Goal: Information Seeking & Learning: Find contact information

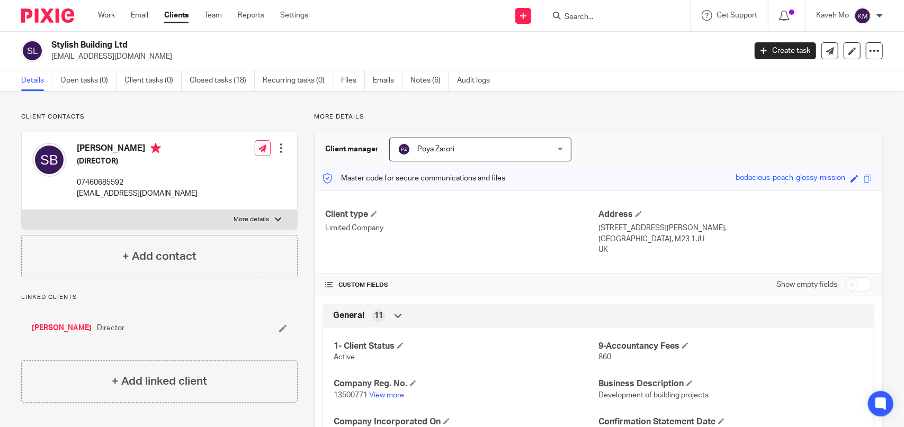
click at [579, 19] on input "Search" at bounding box center [610, 18] width 95 height 10
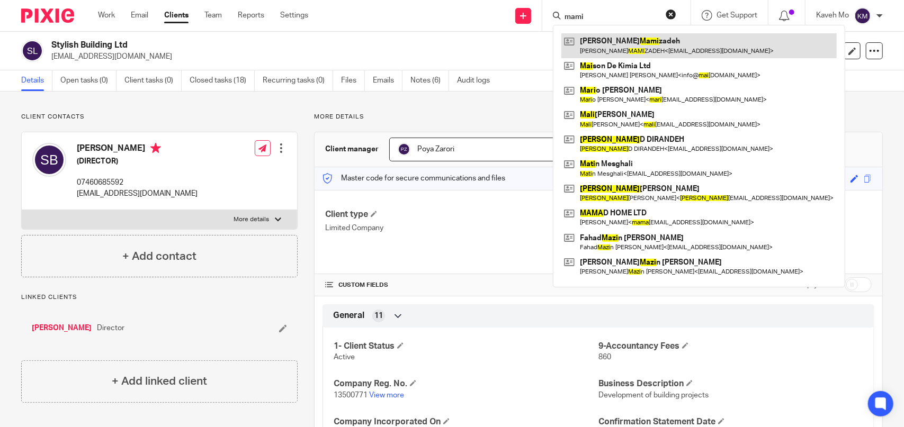
type input "mami"
click at [615, 56] on link at bounding box center [698, 45] width 275 height 24
click at [618, 47] on link at bounding box center [698, 45] width 275 height 24
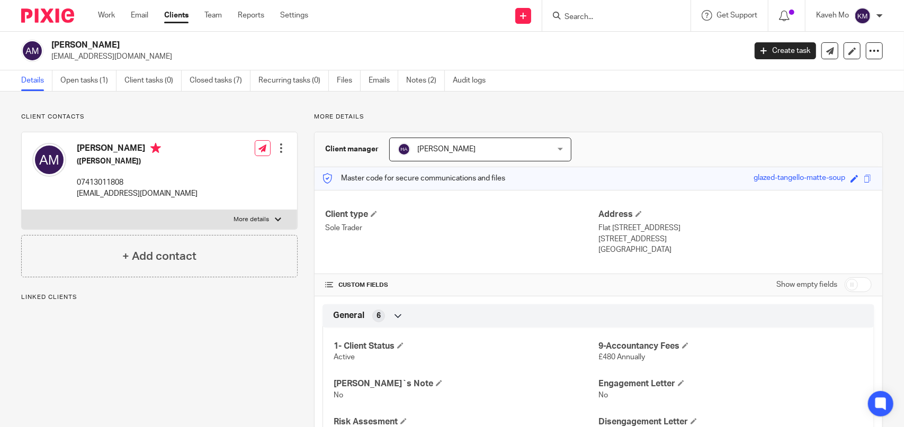
click at [111, 182] on p "07413011808" at bounding box center [137, 182] width 121 height 11
drag, startPoint x: 127, startPoint y: 181, endPoint x: 108, endPoint y: 182, distance: 18.6
click at [108, 182] on p "07413011808" at bounding box center [137, 182] width 121 height 11
copy p "1808"
click at [121, 183] on p "07413011808" at bounding box center [137, 182] width 121 height 11
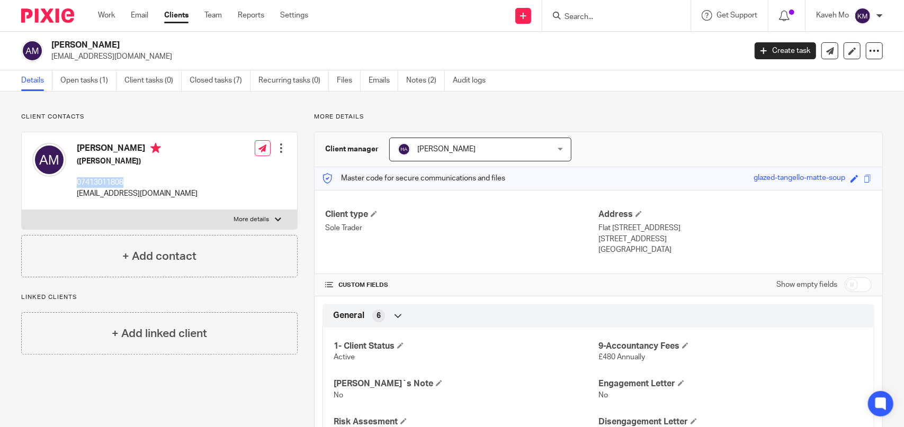
click at [121, 183] on p "07413011808" at bounding box center [137, 182] width 121 height 11
click at [611, 21] on input "Search" at bounding box center [610, 18] width 95 height 10
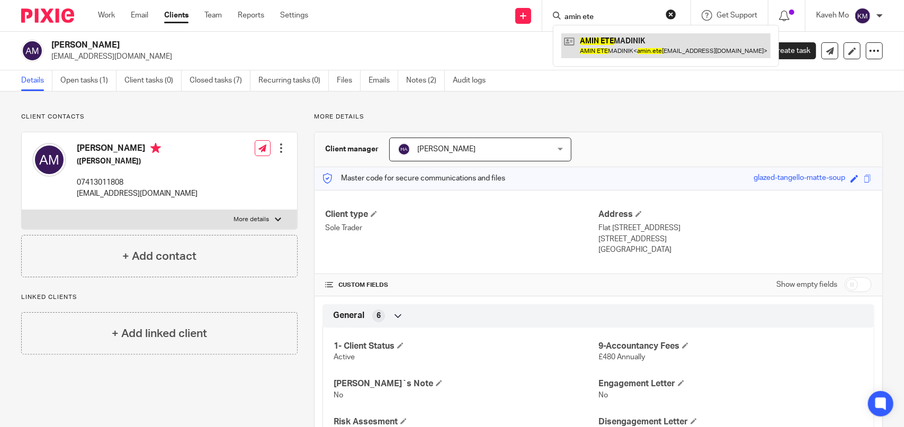
type input "amin ete"
click at [640, 47] on link at bounding box center [665, 45] width 209 height 24
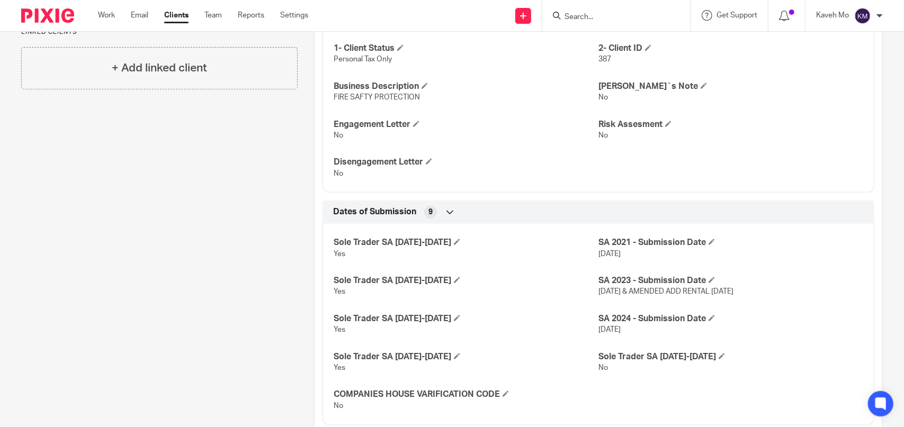
scroll to position [302, 0]
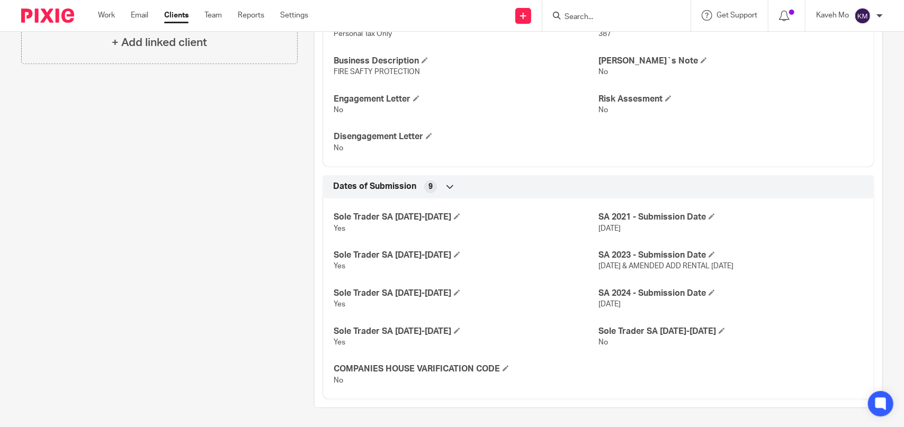
click at [566, 19] on input "Search" at bounding box center [610, 18] width 95 height 10
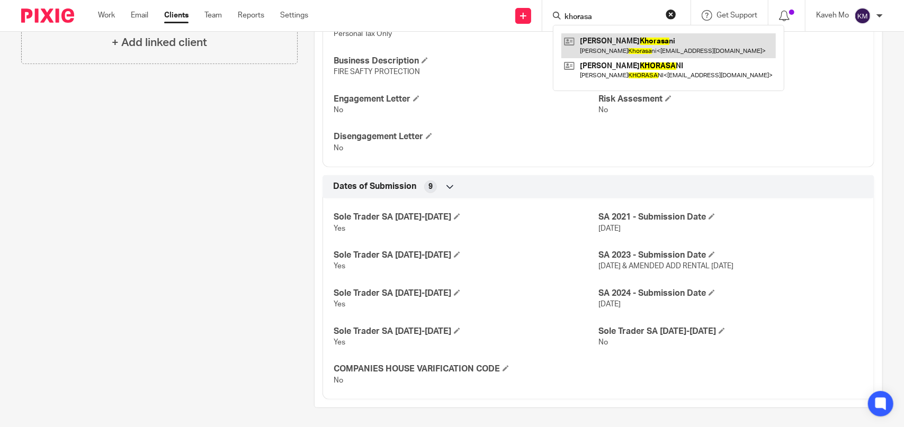
type input "khorasa"
click at [663, 49] on link at bounding box center [668, 45] width 214 height 24
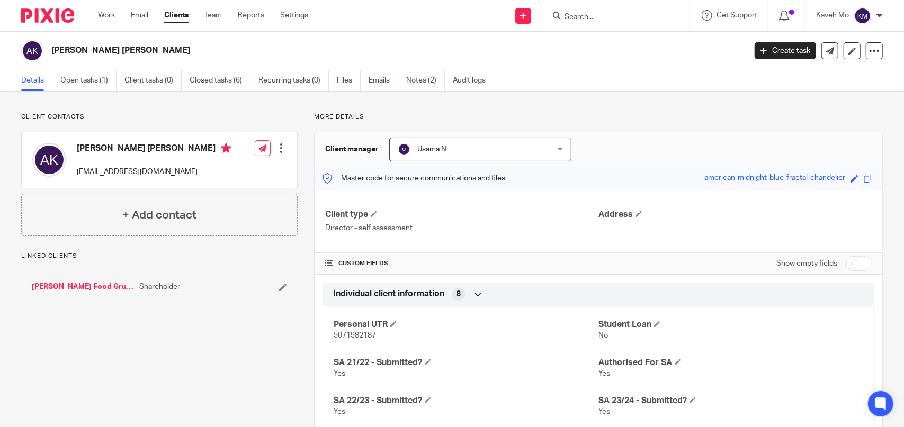
click at [543, 106] on div "Client contacts Amir Saleh Haghayegh Khorasani amirsaleh123@gmail.com Edit cont…" at bounding box center [452, 295] width 904 height 407
click at [591, 16] on input "Search" at bounding box center [610, 18] width 95 height 10
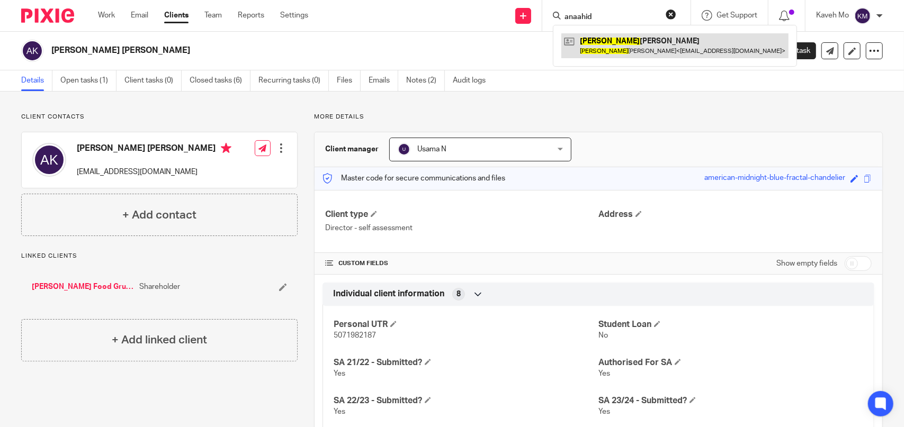
type input "anaahid"
click at [630, 44] on link at bounding box center [674, 45] width 227 height 24
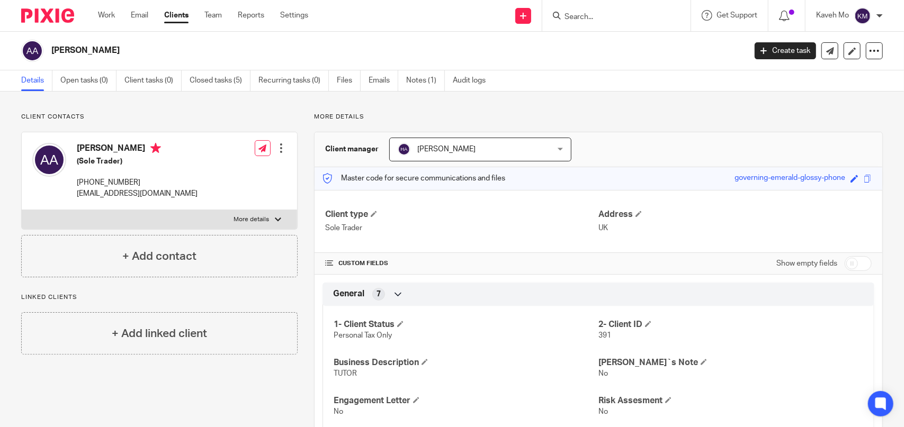
click at [174, 223] on label "More details" at bounding box center [159, 219] width 275 height 19
click at [22, 210] on input "More details" at bounding box center [21, 210] width 1 height 1
checkbox input "true"
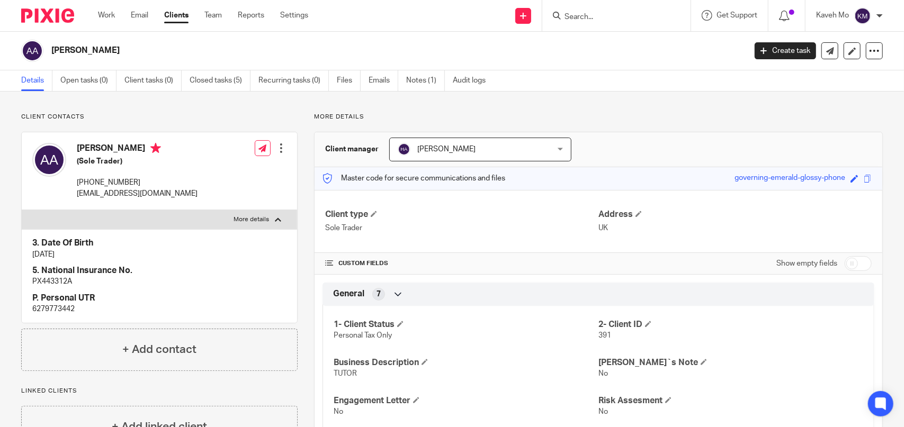
click at [42, 306] on p "6279773442" at bounding box center [159, 309] width 254 height 11
click at [42, 307] on p "6279773442" at bounding box center [159, 309] width 254 height 11
copy p "6279773442"
click at [618, 18] on input "Search" at bounding box center [610, 18] width 95 height 10
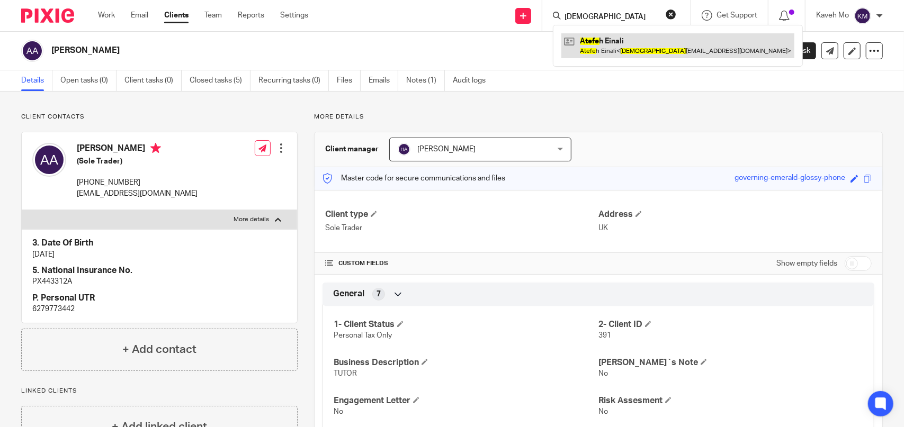
type input "atefe"
click at [603, 49] on link at bounding box center [677, 45] width 233 height 24
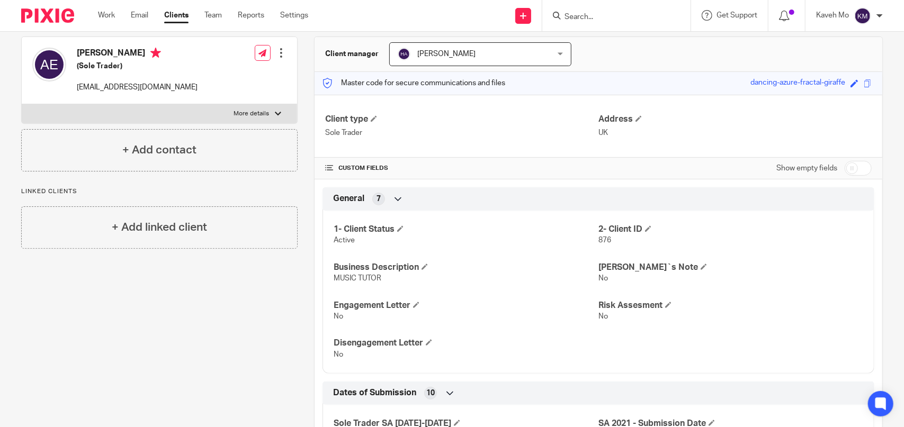
scroll to position [106, 0]
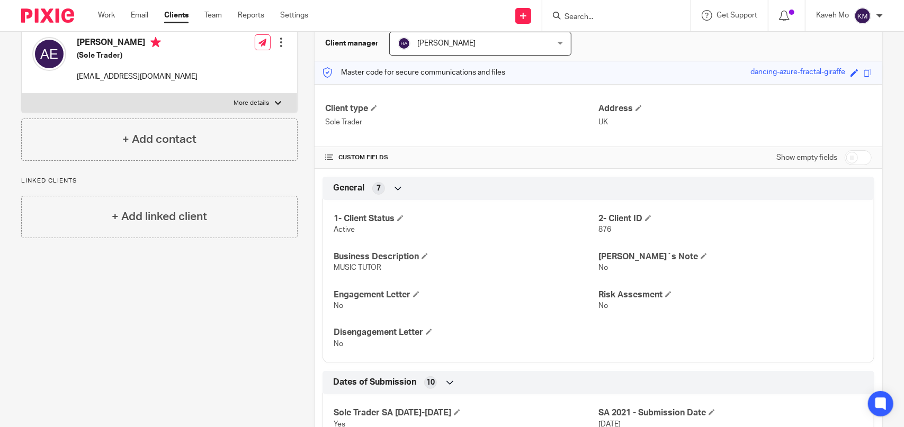
click at [853, 154] on input "checkbox" at bounding box center [857, 157] width 27 height 15
checkbox input "true"
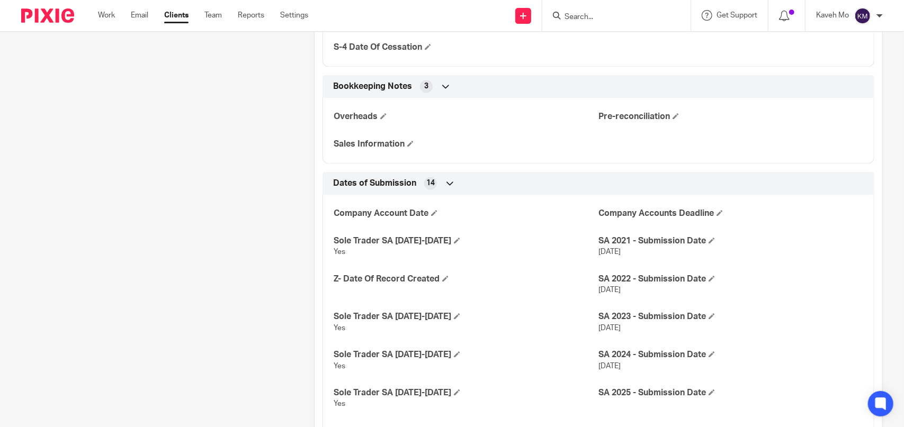
scroll to position [1372, 0]
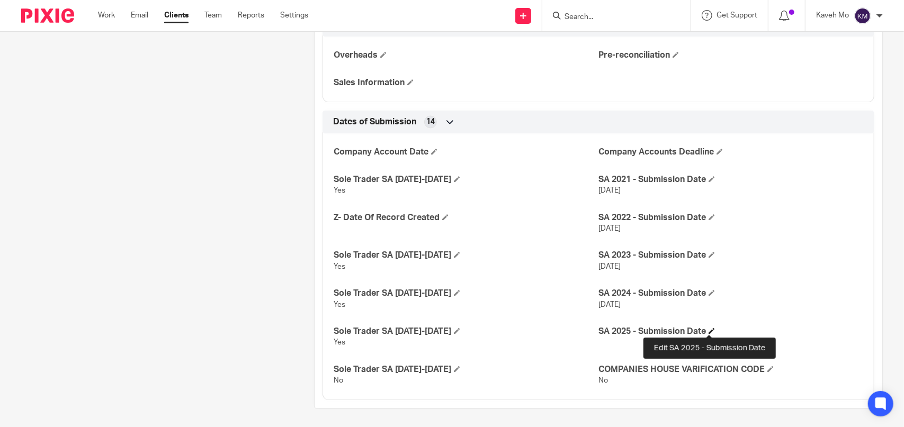
click at [708, 329] on span at bounding box center [711, 331] width 6 height 6
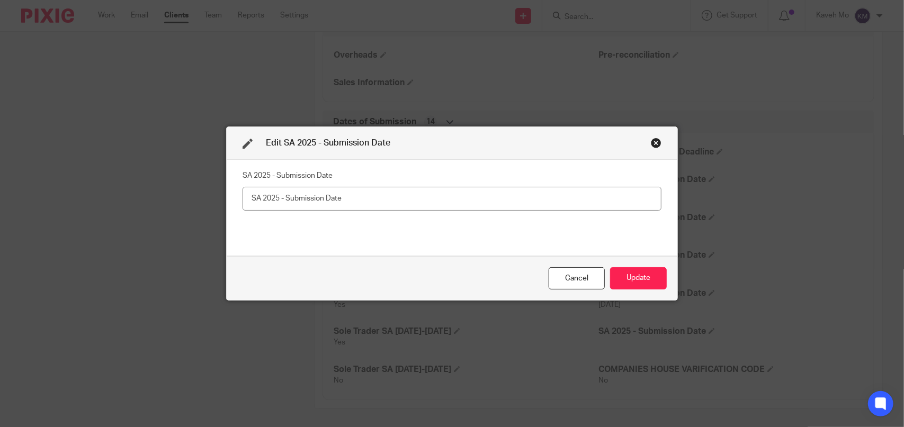
click at [304, 202] on input "text" at bounding box center [451, 199] width 419 height 24
type input "25/07/2025"
click at [392, 248] on div "SA 2025 - Submission Date 25/07/2025" at bounding box center [452, 208] width 451 height 96
click at [631, 274] on button "Update" at bounding box center [638, 278] width 57 height 23
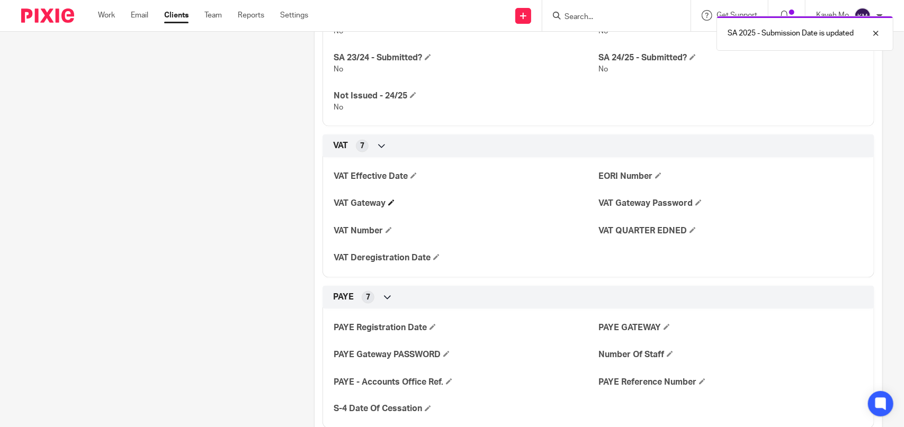
scroll to position [737, 0]
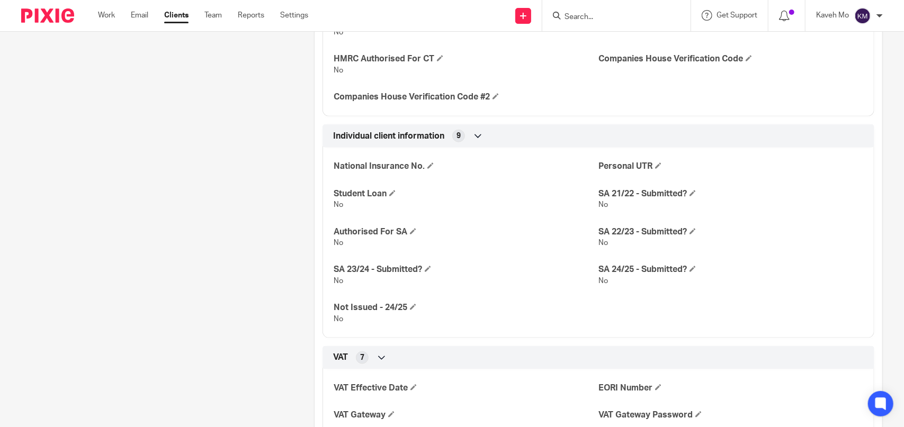
click at [619, 18] on div "SA 2025 - Submission Date is updated" at bounding box center [672, 31] width 441 height 40
click at [577, 20] on input "Search" at bounding box center [610, 18] width 95 height 10
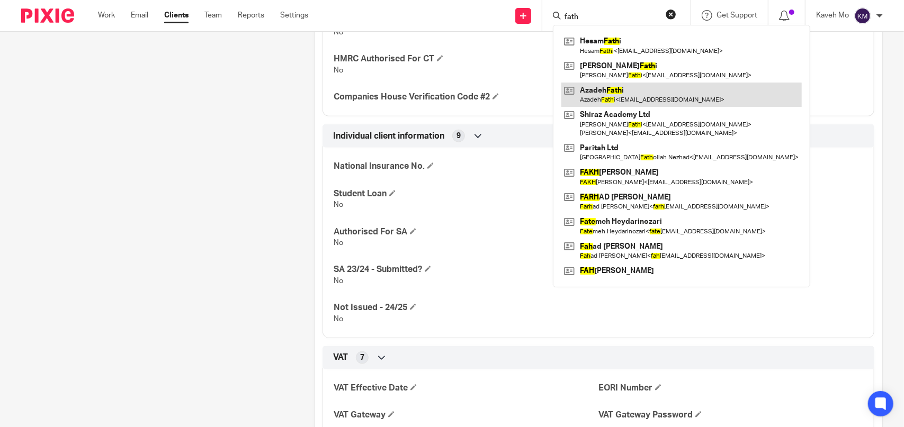
type input "fath"
click at [637, 89] on link at bounding box center [681, 95] width 240 height 24
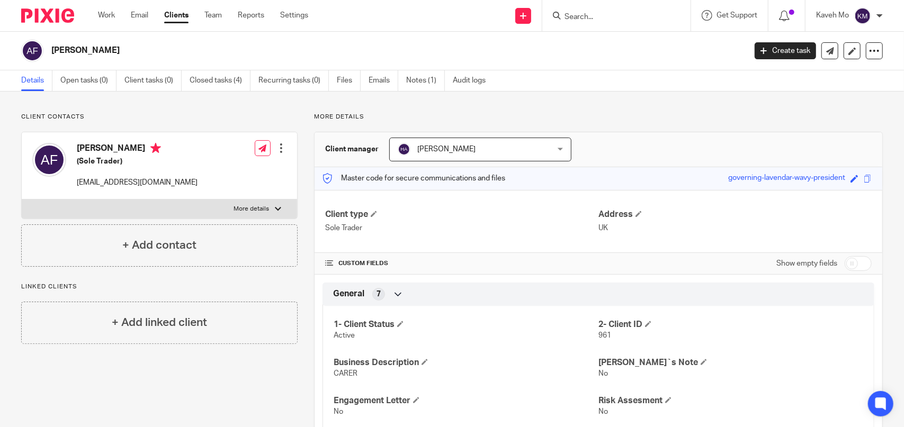
click at [128, 207] on label "More details" at bounding box center [159, 209] width 275 height 19
click at [22, 200] on input "More details" at bounding box center [21, 199] width 1 height 1
checkbox input "true"
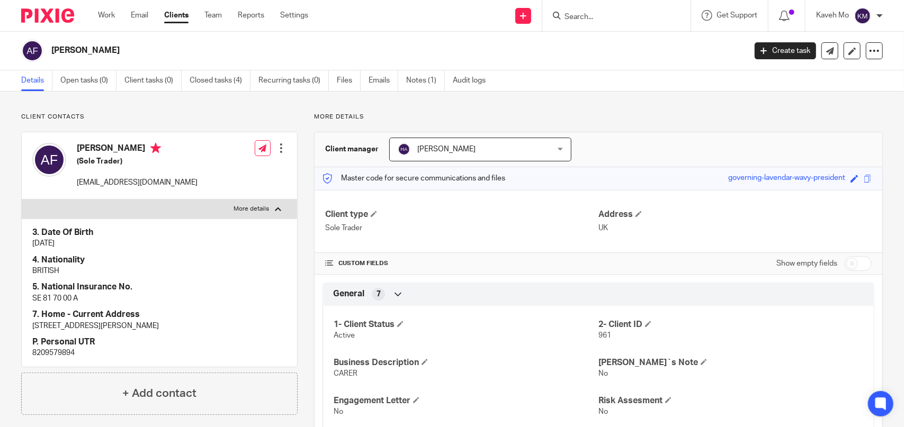
click at [69, 353] on p "8209579894" at bounding box center [159, 353] width 254 height 11
click at [68, 352] on p "8209579894" at bounding box center [159, 353] width 254 height 11
click at [68, 350] on p "8209579894" at bounding box center [159, 353] width 254 height 11
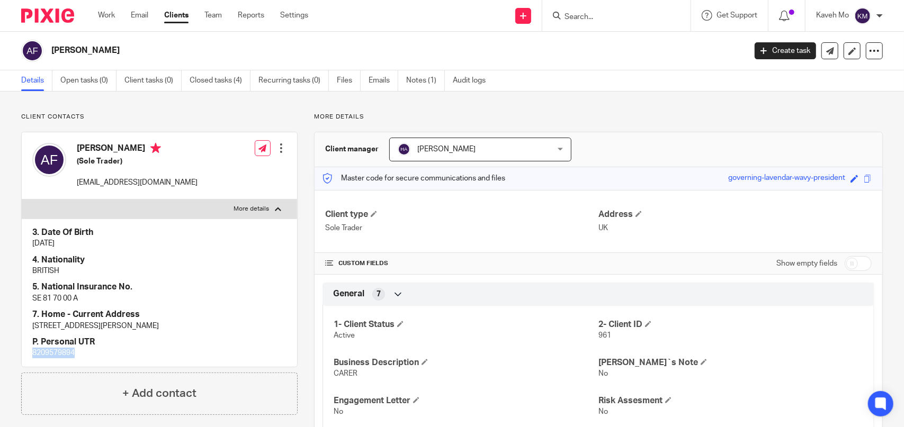
copy p "8209579894"
click at [582, 22] on div at bounding box center [616, 15] width 148 height 31
click at [579, 19] on input "Search" at bounding box center [610, 18] width 95 height 10
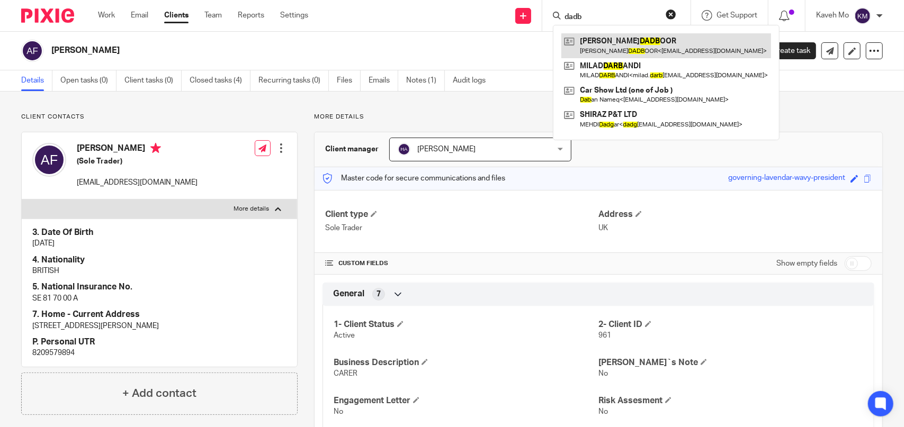
type input "dadb"
click at [607, 49] on link at bounding box center [666, 45] width 210 height 24
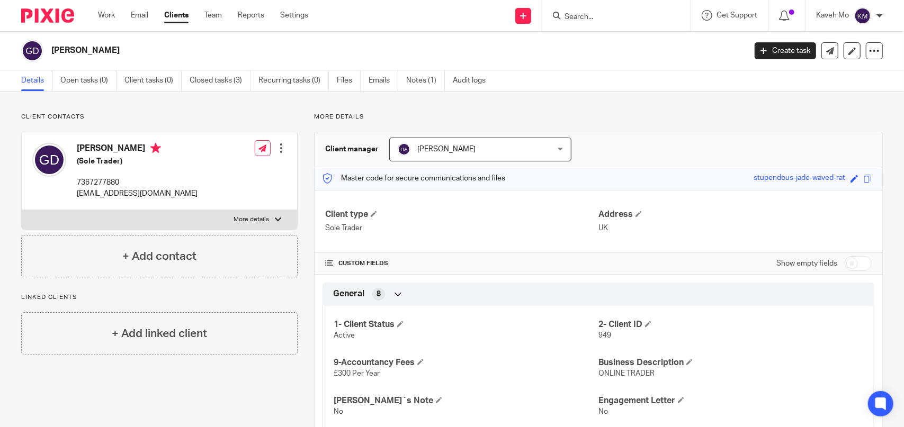
click at [573, 14] on input "Search" at bounding box center [610, 18] width 95 height 10
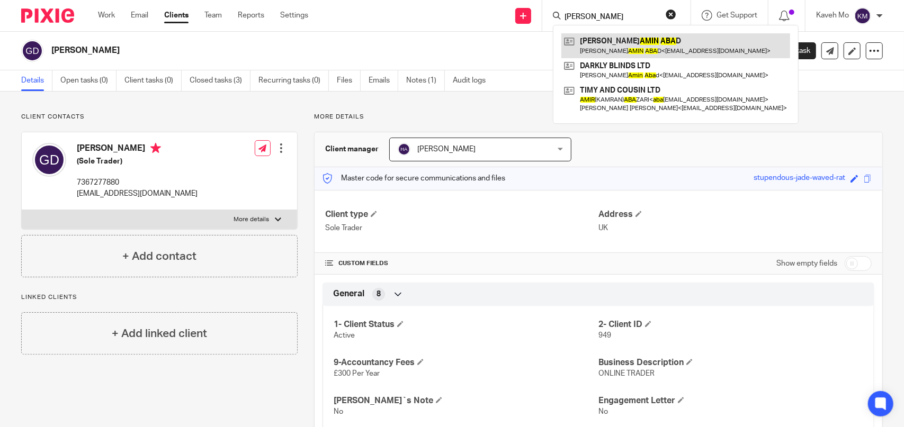
type input "amin aba"
click at [652, 55] on link at bounding box center [675, 45] width 229 height 24
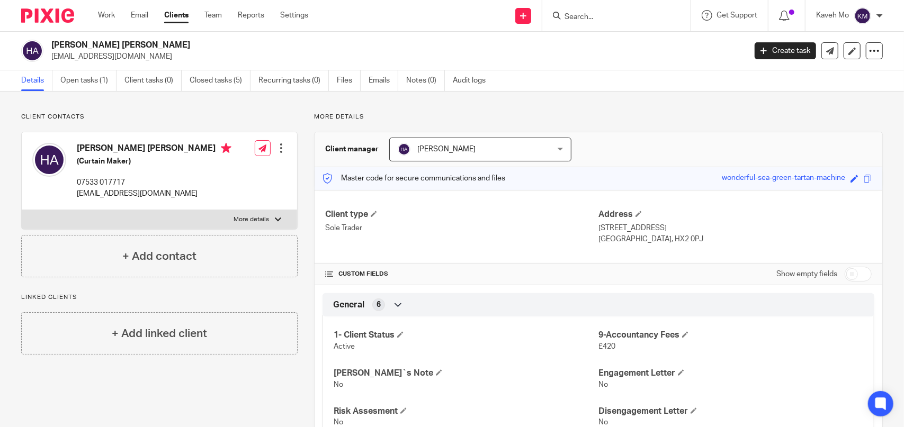
drag, startPoint x: 136, startPoint y: 216, endPoint x: 132, endPoint y: 240, distance: 24.0
click at [136, 216] on label "More details" at bounding box center [159, 219] width 275 height 19
click at [22, 210] on input "More details" at bounding box center [21, 210] width 1 height 1
checkbox input "true"
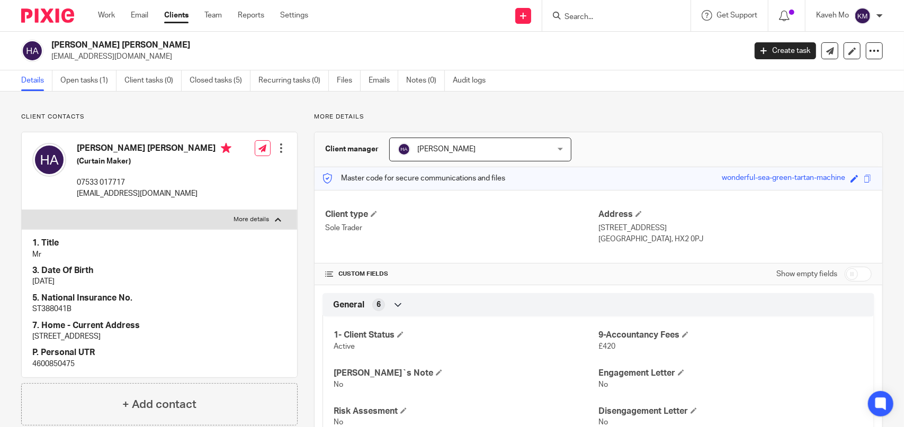
click at [68, 362] on p "4600850475" at bounding box center [159, 364] width 254 height 11
copy p "4600850475"
click at [603, 19] on input "Search" at bounding box center [610, 18] width 95 height 10
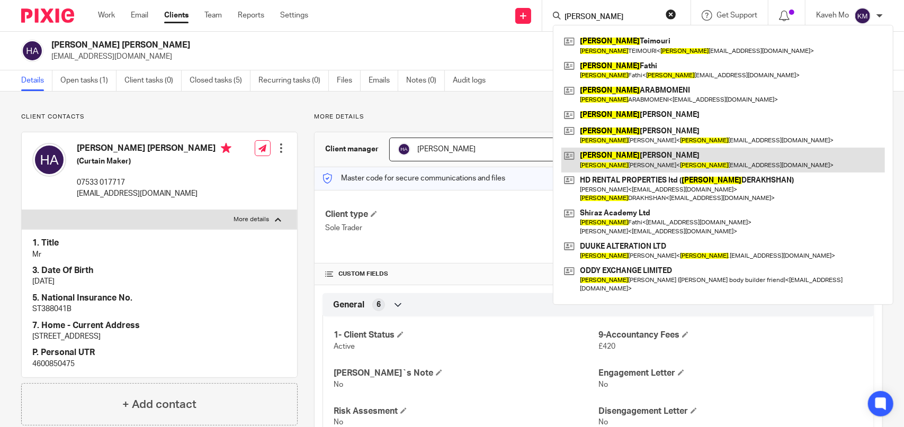
type input "hamid"
click at [688, 151] on link at bounding box center [722, 160] width 323 height 24
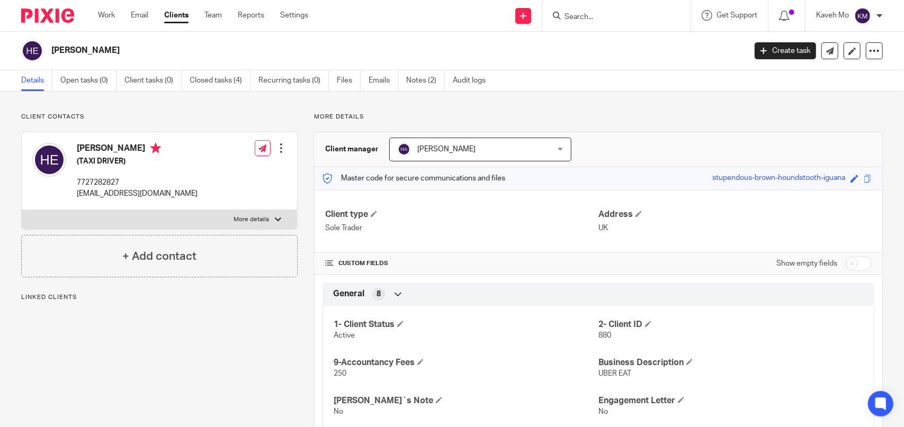
click at [168, 216] on label "More details" at bounding box center [159, 219] width 275 height 19
click at [22, 210] on input "More details" at bounding box center [21, 210] width 1 height 1
checkbox input "true"
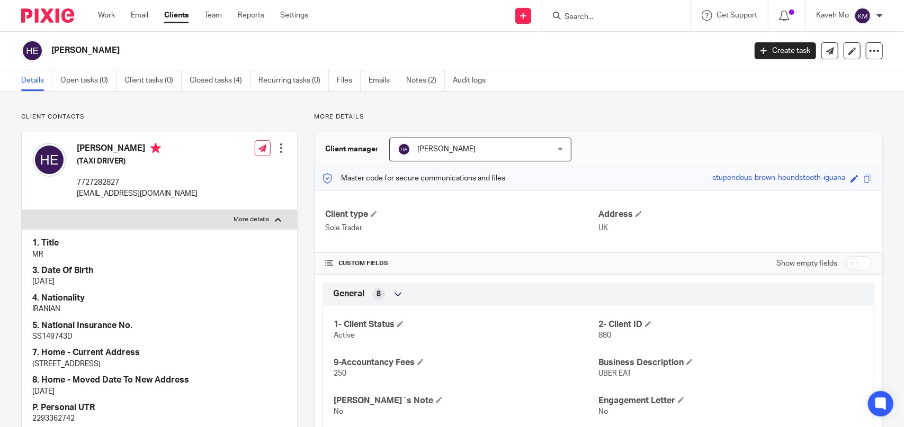
click at [607, 21] on input "Search" at bounding box center [610, 18] width 95 height 10
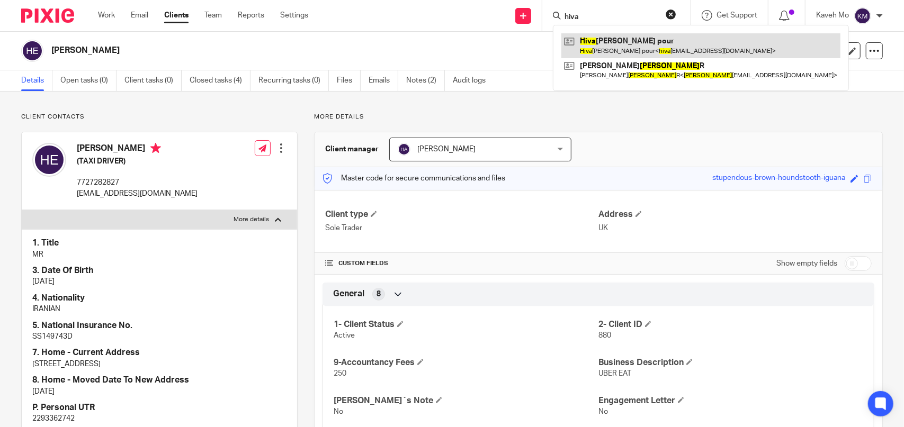
type input "hiva"
click at [641, 38] on link at bounding box center [700, 45] width 279 height 24
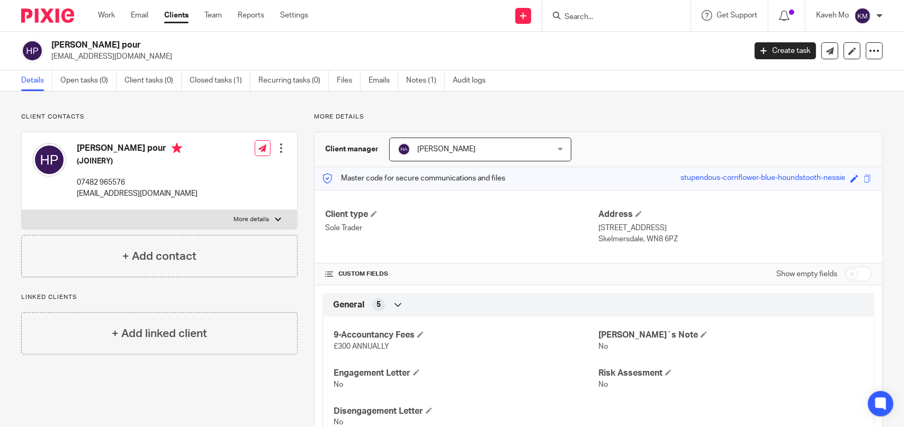
click at [572, 18] on input "Search" at bounding box center [610, 18] width 95 height 10
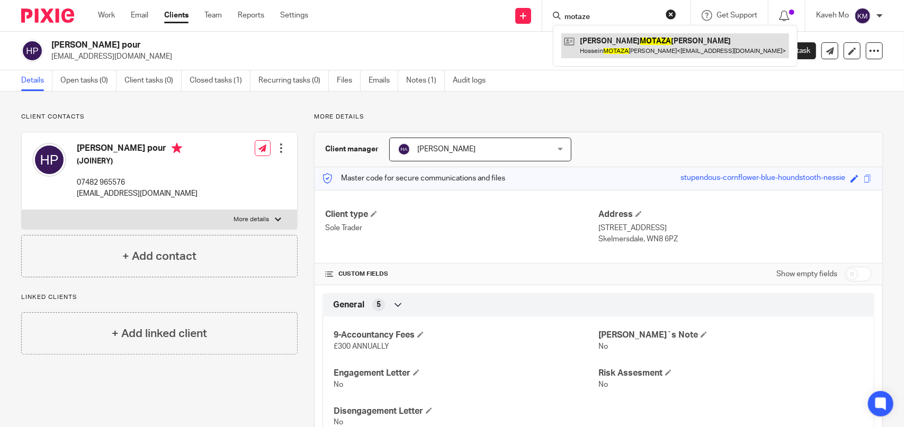
type input "motaze"
click at [634, 47] on link at bounding box center [675, 45] width 228 height 24
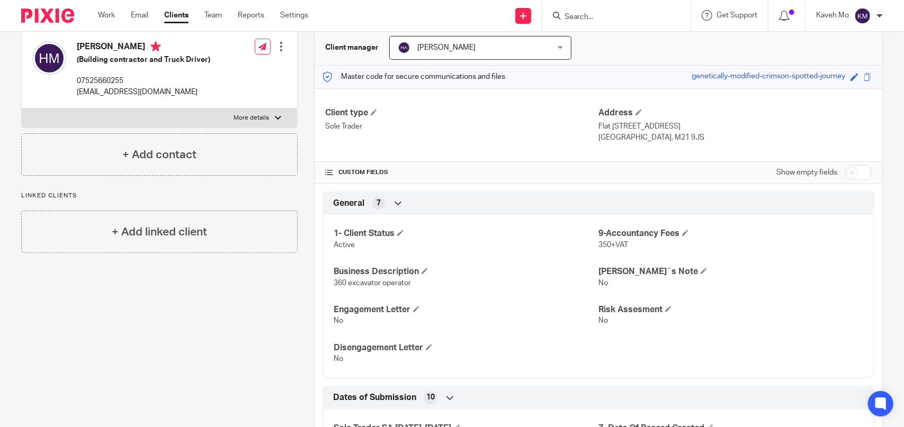
scroll to position [106, 0]
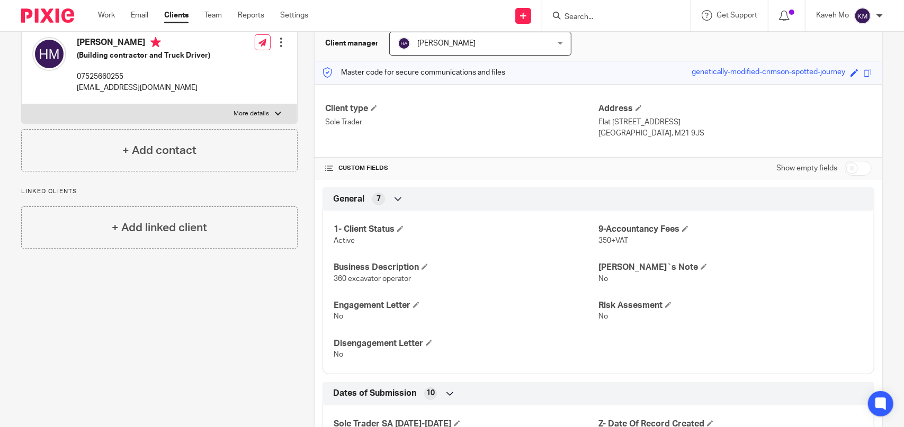
drag, startPoint x: 207, startPoint y: 106, endPoint x: 201, endPoint y: 109, distance: 6.4
click at [207, 106] on label "More details" at bounding box center [159, 113] width 275 height 19
click at [22, 104] on input "More details" at bounding box center [21, 104] width 1 height 1
checkbox input "true"
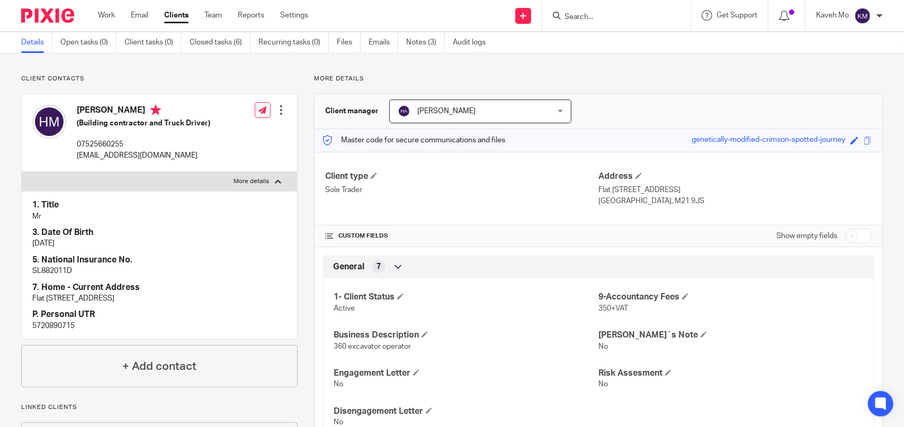
scroll to position [0, 0]
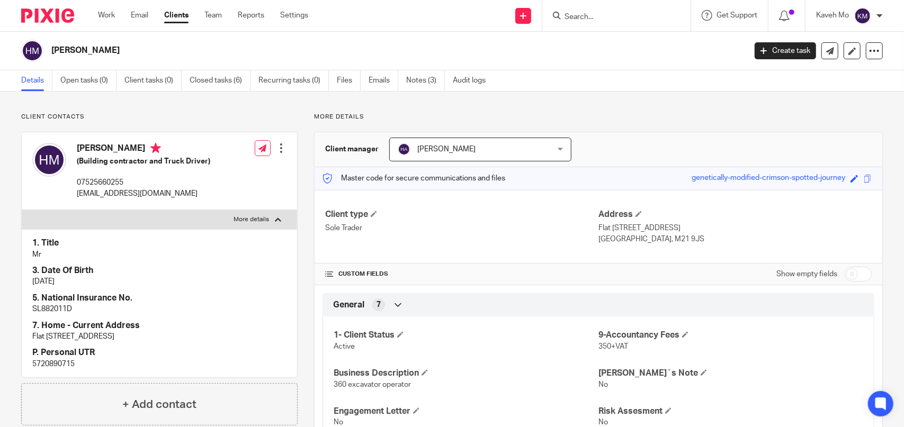
click at [594, 16] on input "Search" at bounding box center [610, 18] width 95 height 10
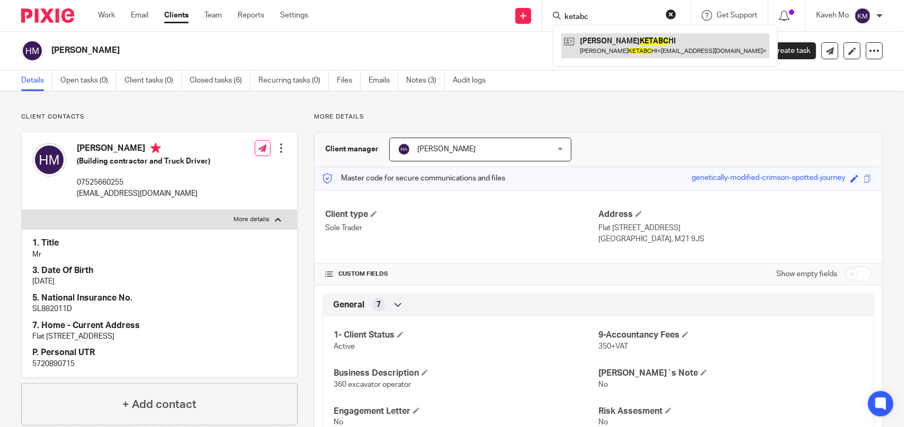
type input "ketabc"
click at [624, 39] on link at bounding box center [665, 45] width 208 height 24
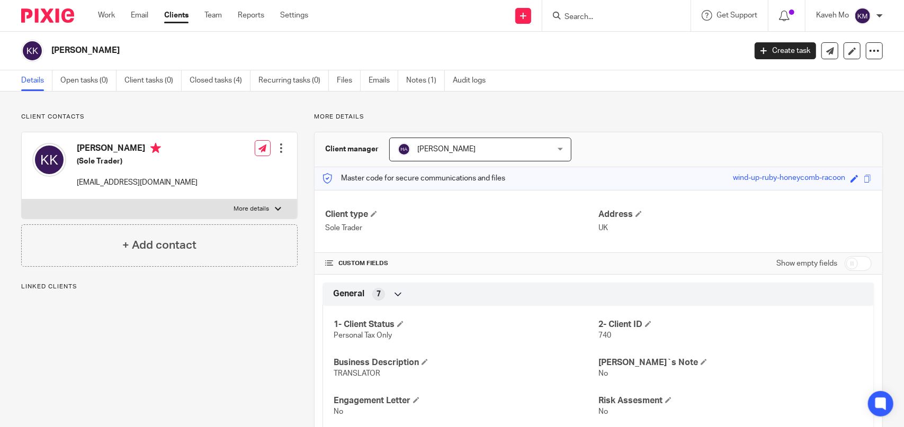
click at [241, 208] on p "More details" at bounding box center [251, 209] width 35 height 8
click at [22, 200] on input "More details" at bounding box center [21, 199] width 1 height 1
checkbox input "true"
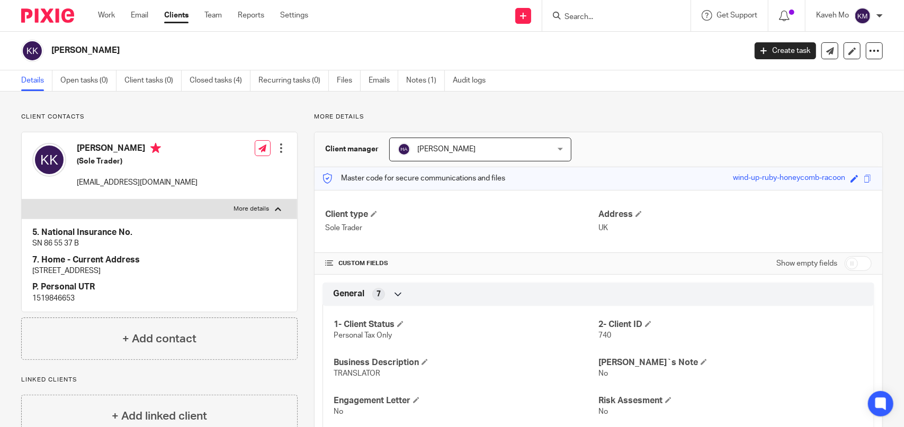
click at [598, 23] on div at bounding box center [616, 15] width 148 height 31
click at [591, 20] on input "Search" at bounding box center [610, 18] width 95 height 10
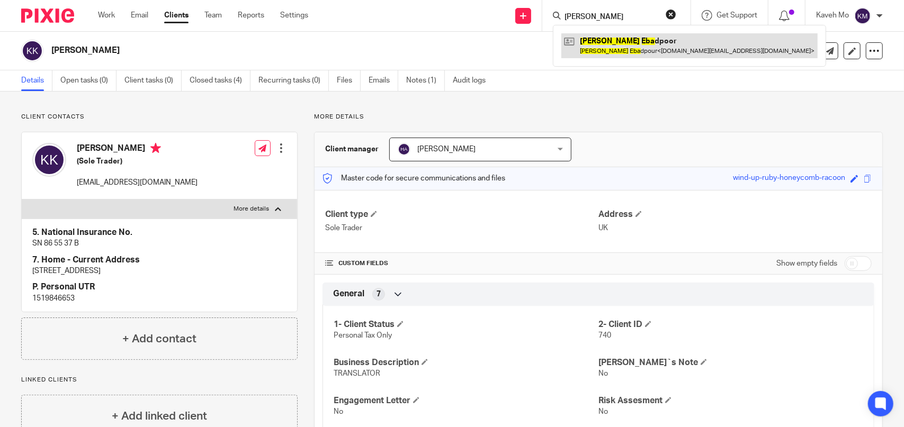
type input "mehdi eba"
click at [618, 40] on link at bounding box center [689, 45] width 256 height 24
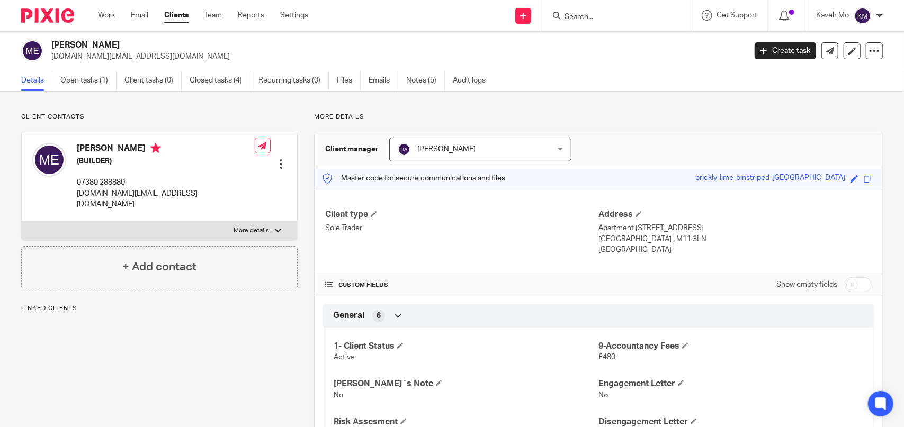
click at [243, 227] on p "More details" at bounding box center [251, 231] width 35 height 8
click at [22, 221] on input "More details" at bounding box center [21, 221] width 1 height 1
checkbox input "true"
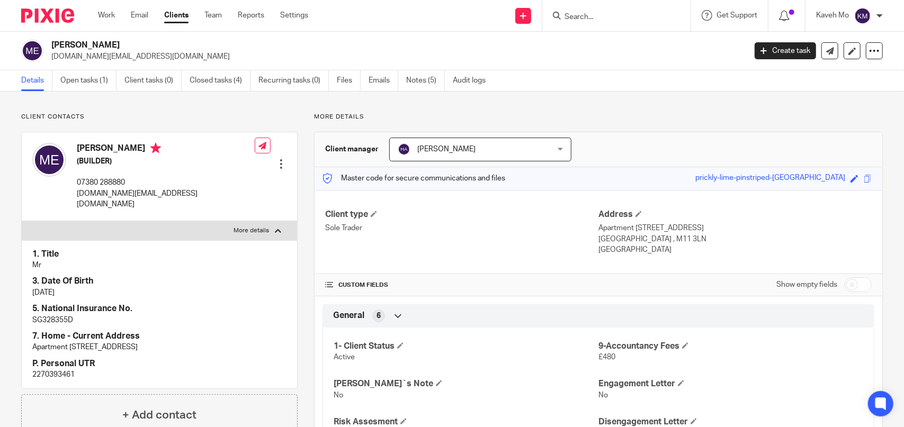
click at [612, 20] on input "Search" at bounding box center [610, 18] width 95 height 10
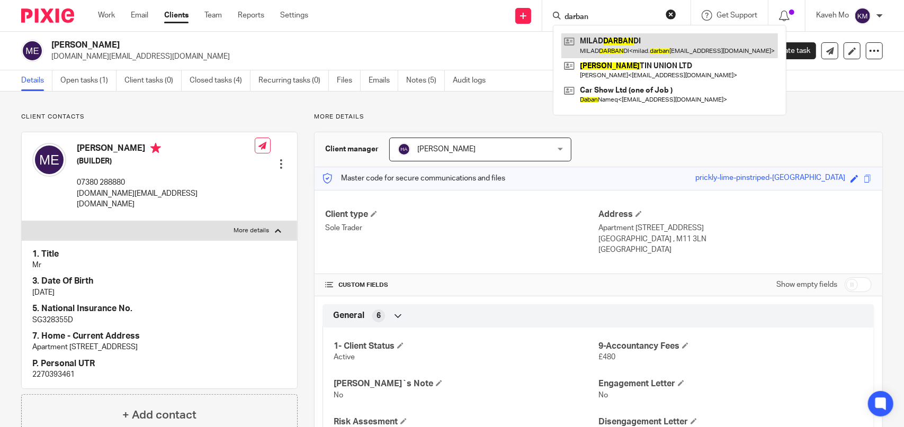
type input "darban"
click at [651, 44] on link at bounding box center [669, 45] width 216 height 24
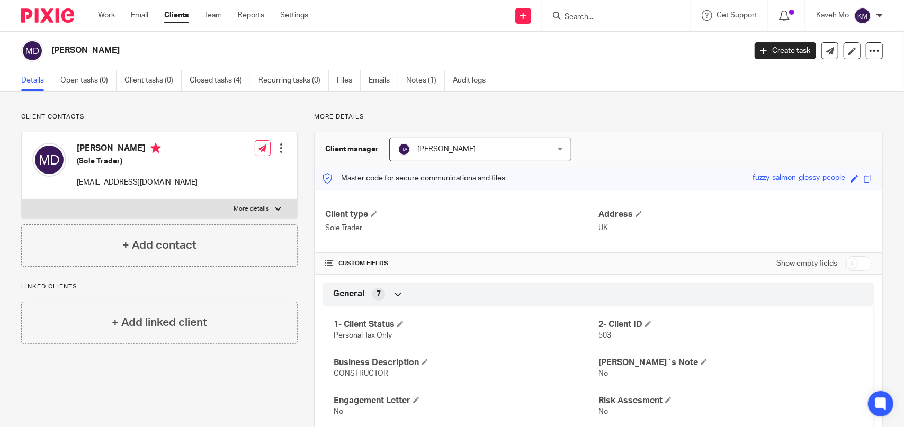
click at [607, 16] on input "Search" at bounding box center [610, 18] width 95 height 10
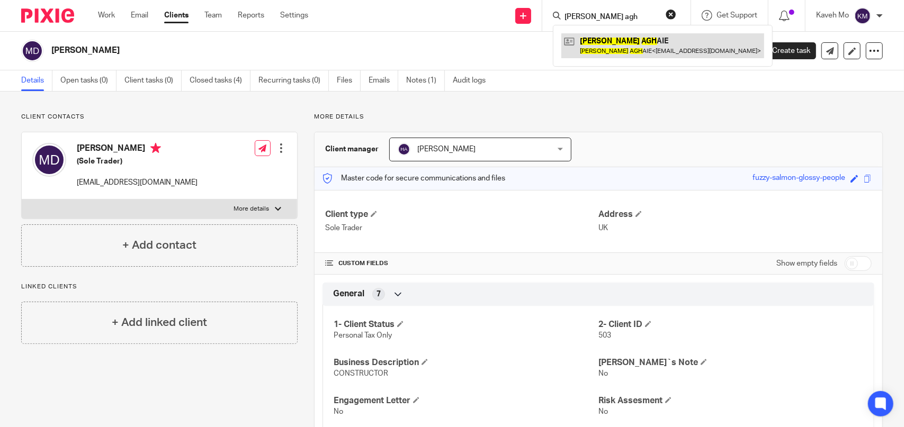
type input "[PERSON_NAME] agh"
click at [624, 55] on link at bounding box center [662, 45] width 203 height 24
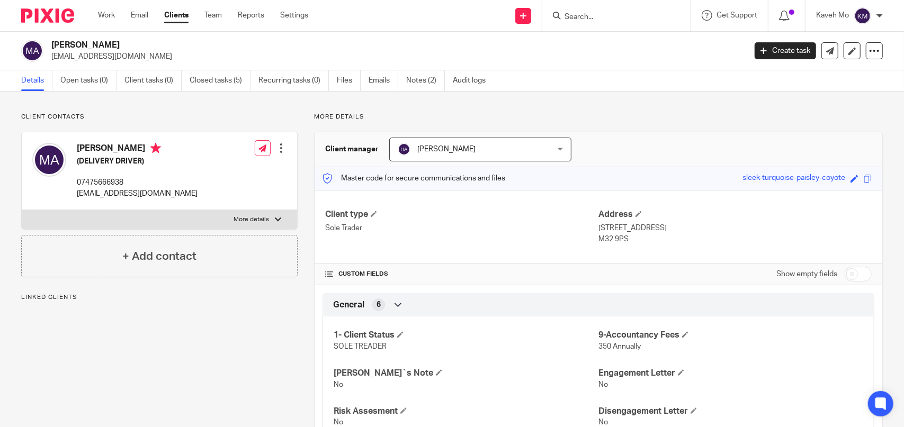
click at [236, 218] on p "More details" at bounding box center [251, 219] width 35 height 8
click at [22, 210] on input "More details" at bounding box center [21, 210] width 1 height 1
checkbox input "true"
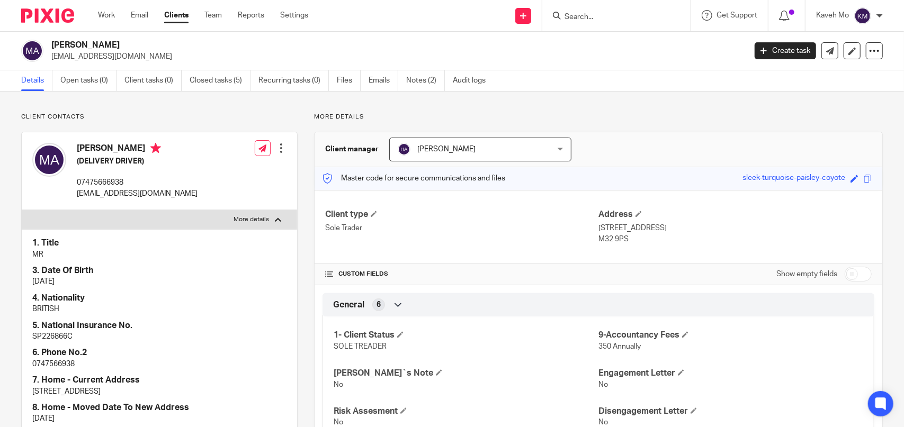
click at [619, 15] on input "Search" at bounding box center [610, 18] width 95 height 10
click at [611, 16] on input "Search" at bounding box center [610, 18] width 95 height 10
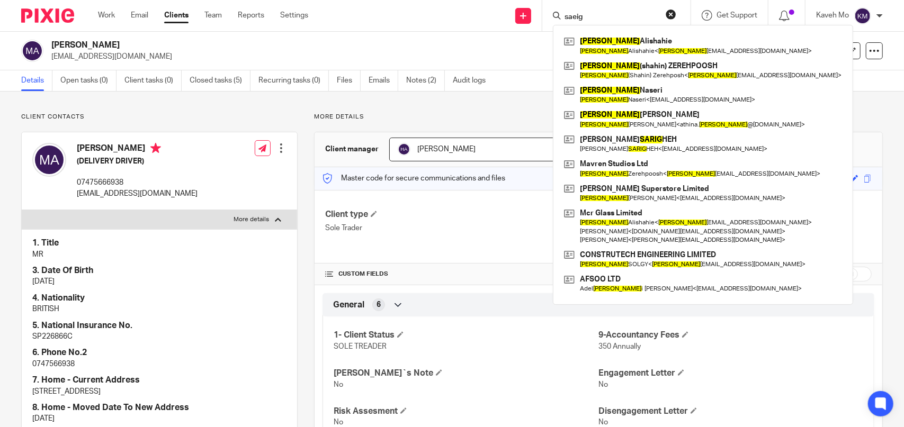
click at [607, 17] on input "saeig" at bounding box center [610, 18] width 95 height 10
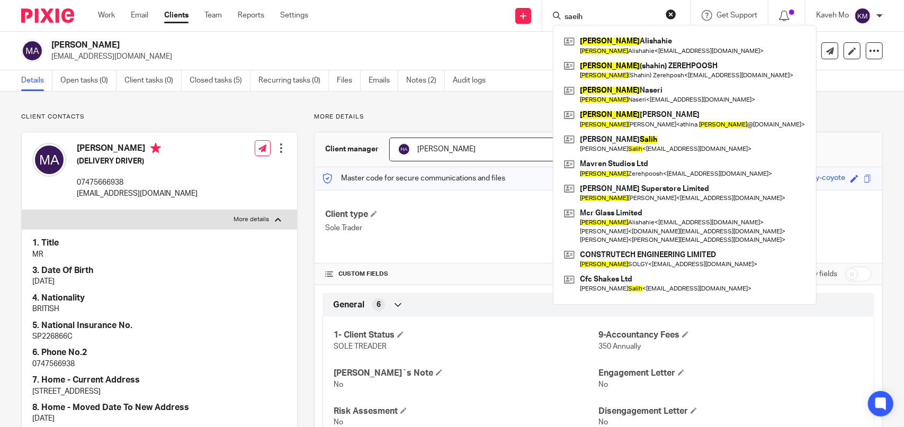
type input "saeih m"
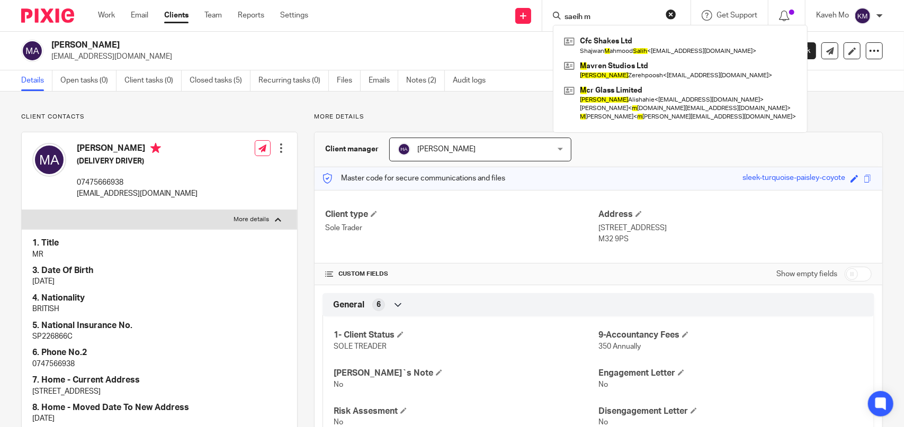
drag, startPoint x: 570, startPoint y: 16, endPoint x: 536, endPoint y: 16, distance: 34.4
click at [536, 16] on div "Send new email Create task Add client saeih m Cfc Shakes Ltd Shajwan M ahmood S…" at bounding box center [614, 15] width 580 height 31
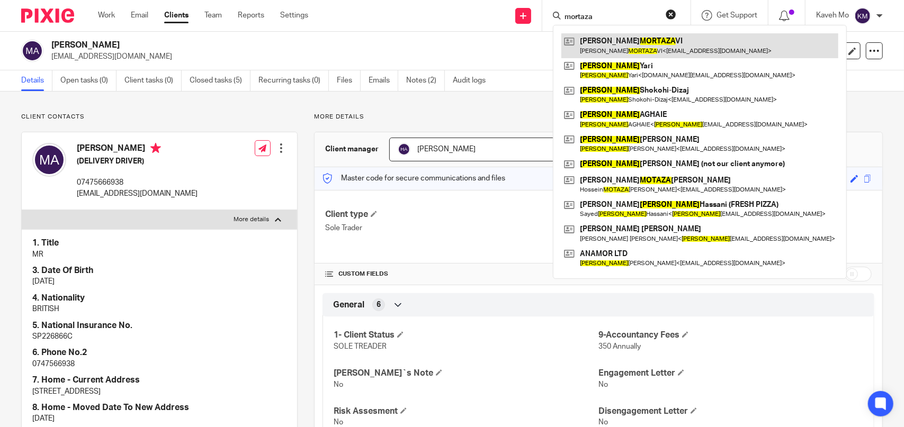
type input "mortaza"
click at [633, 42] on link at bounding box center [699, 45] width 277 height 24
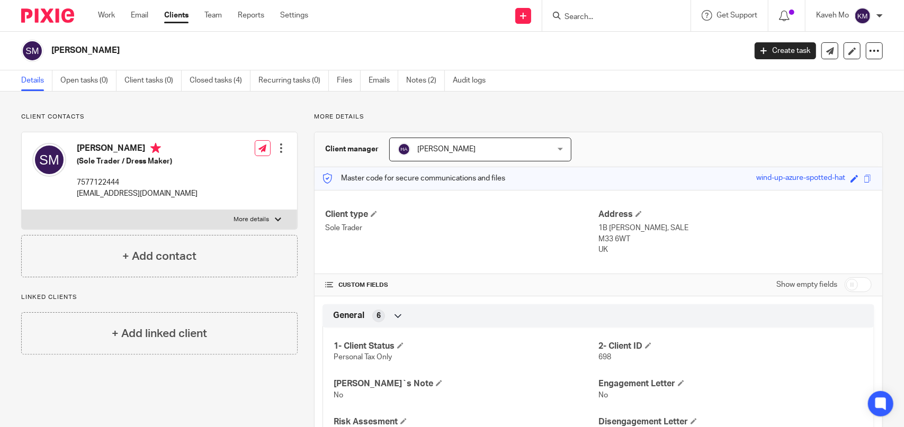
click at [637, 14] on input "Search" at bounding box center [610, 18] width 95 height 10
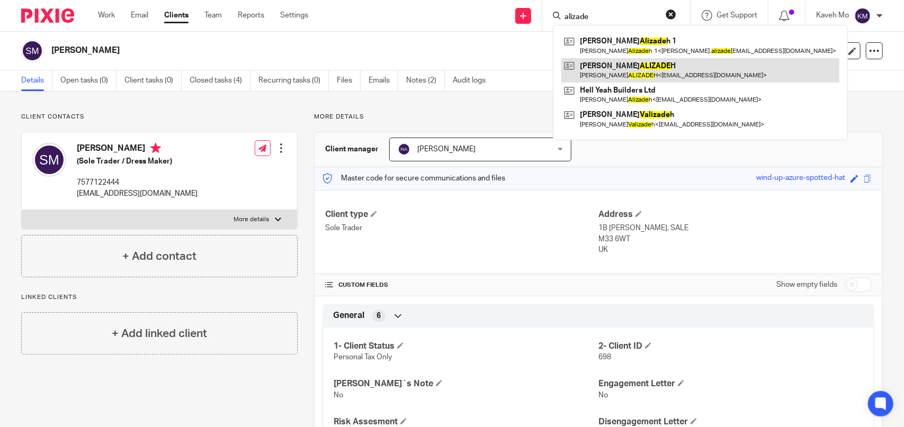
type input "alizade"
click at [589, 67] on link at bounding box center [700, 70] width 278 height 24
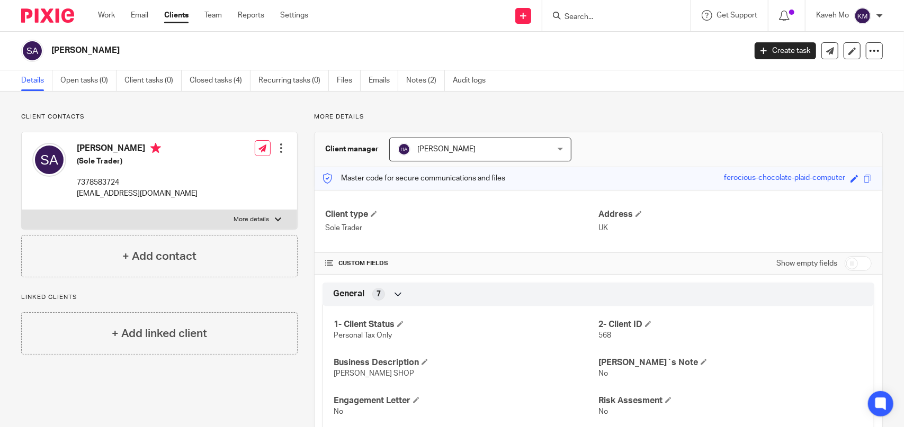
click at [183, 212] on label "More details" at bounding box center [159, 219] width 275 height 19
click at [22, 210] on input "More details" at bounding box center [21, 210] width 1 height 1
checkbox input "true"
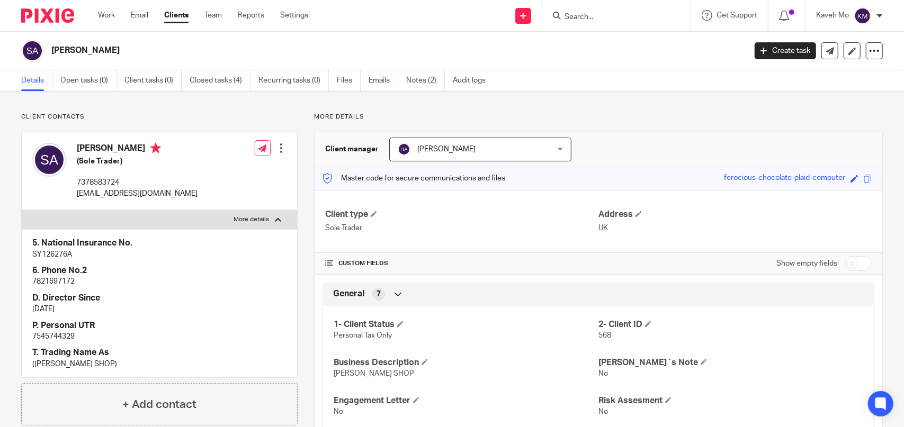
click at [572, 21] on input "Search" at bounding box center [610, 18] width 95 height 10
click at [575, 13] on input "Search" at bounding box center [610, 18] width 95 height 10
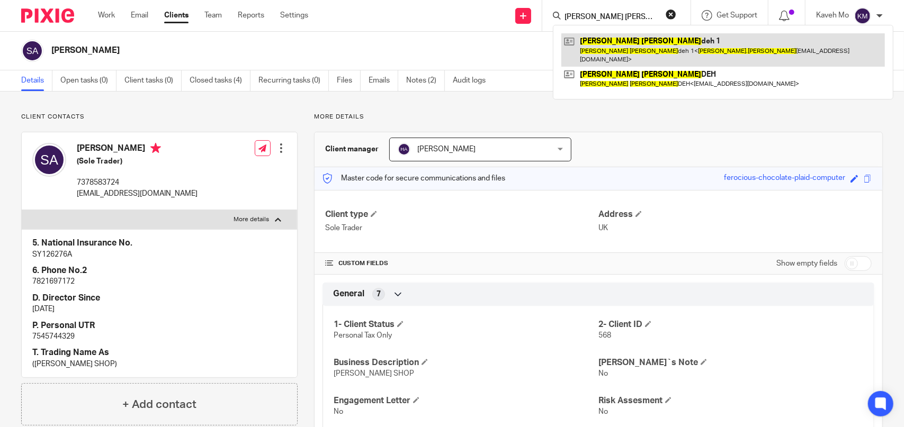
type input "shahram aliza"
click at [646, 50] on link at bounding box center [722, 49] width 323 height 33
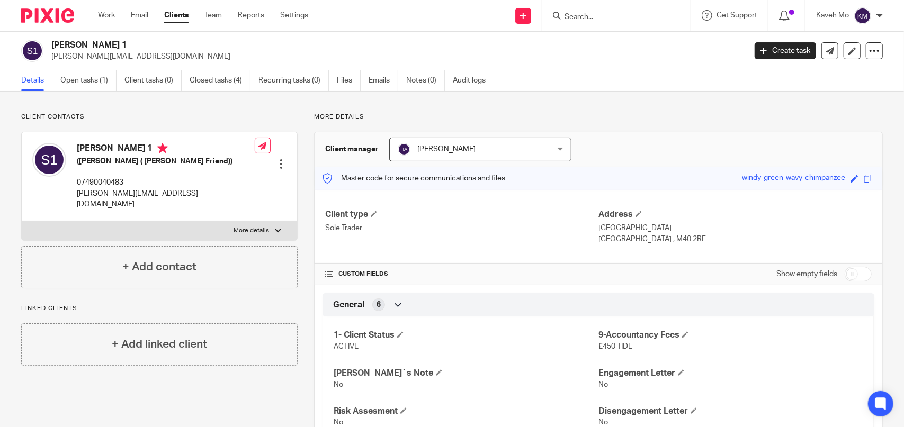
click at [617, 17] on input "Search" at bounding box center [610, 18] width 95 height 10
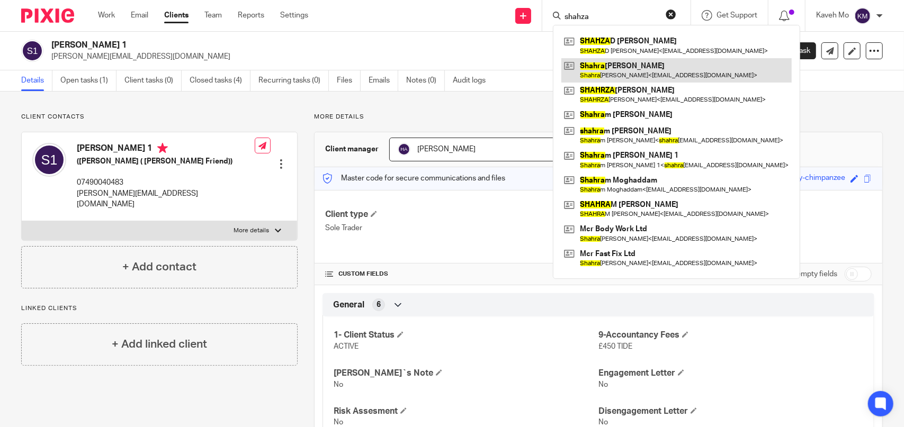
type input "shahza"
click at [640, 74] on link at bounding box center [676, 70] width 230 height 24
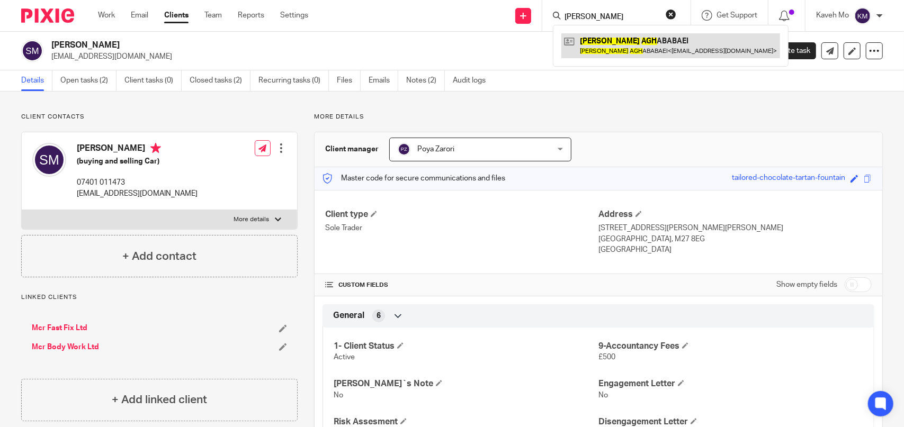
type input "[PERSON_NAME]"
click at [619, 48] on link at bounding box center [670, 45] width 219 height 24
